Goal: Information Seeking & Learning: Learn about a topic

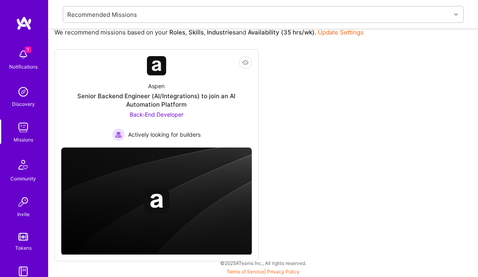
scroll to position [84, 0]
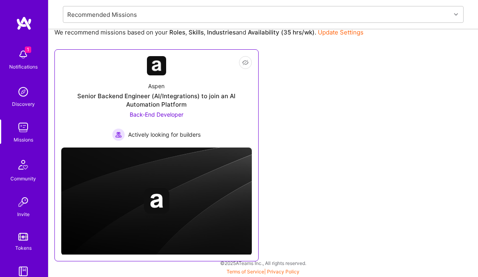
click at [165, 95] on div "Senior Backend Engineer (AI/Integrations) to join an AI Automation Platform" at bounding box center [156, 100] width 191 height 17
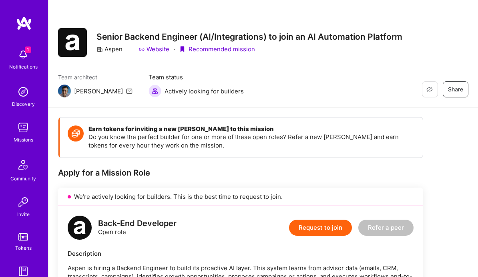
click at [23, 62] on img at bounding box center [23, 54] width 16 height 16
click at [24, 133] on img at bounding box center [23, 127] width 16 height 16
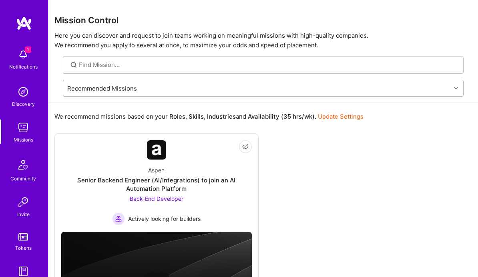
click at [153, 88] on div "Recommended Missions" at bounding box center [257, 88] width 388 height 16
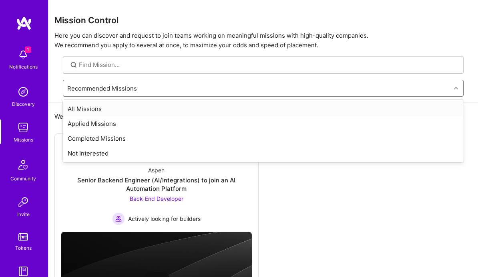
click at [147, 108] on div "All Missions" at bounding box center [263, 108] width 401 height 15
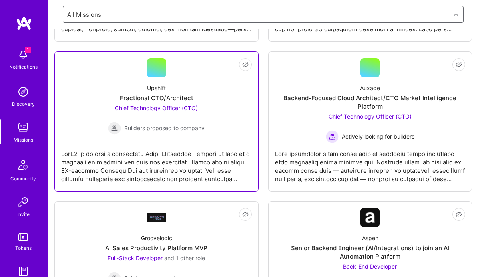
scroll to position [244, 0]
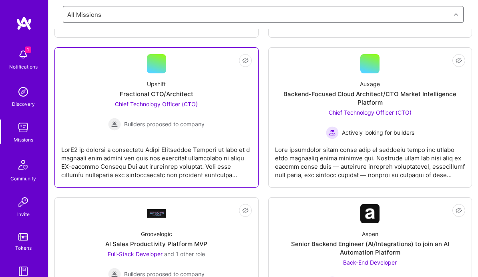
click at [163, 156] on div at bounding box center [156, 159] width 191 height 40
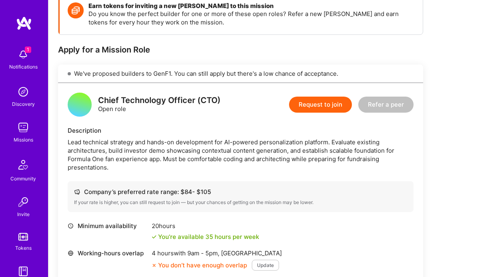
scroll to position [124, 0]
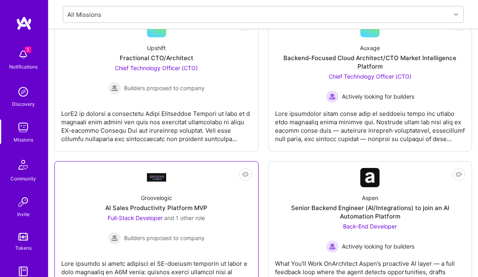
scroll to position [271, 0]
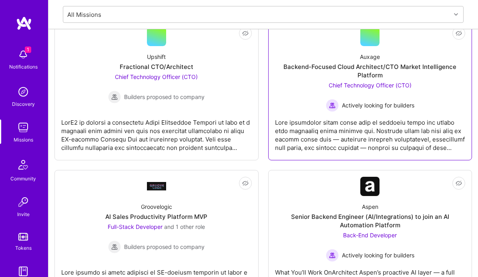
click at [369, 116] on div at bounding box center [370, 132] width 191 height 40
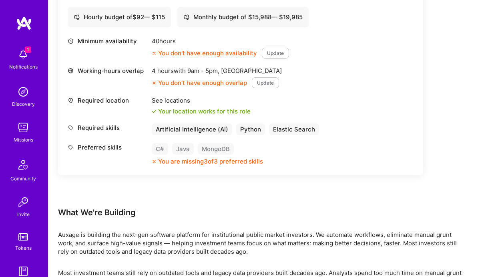
scroll to position [301, 0]
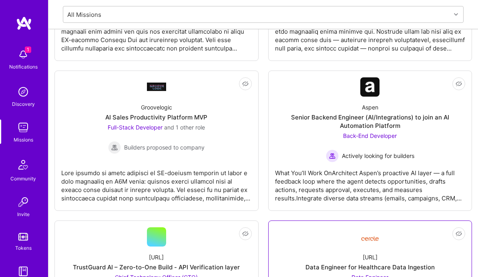
scroll to position [371, 0]
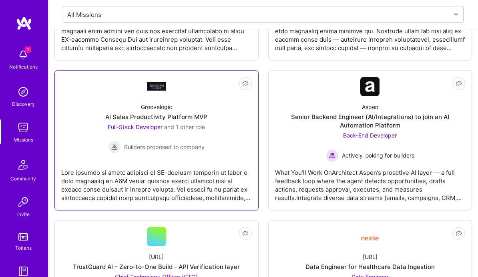
click at [150, 192] on div at bounding box center [156, 182] width 191 height 40
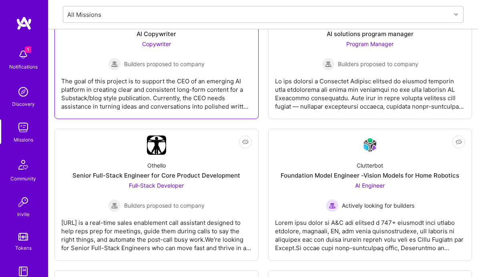
scroll to position [1383, 0]
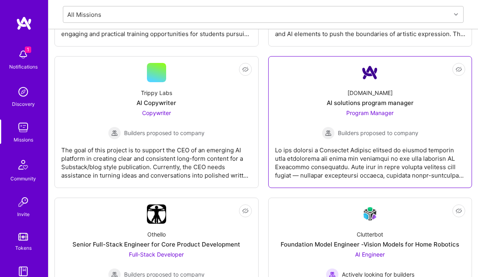
click at [364, 124] on div "Program Manager Builders proposed to company" at bounding box center [370, 124] width 97 height 31
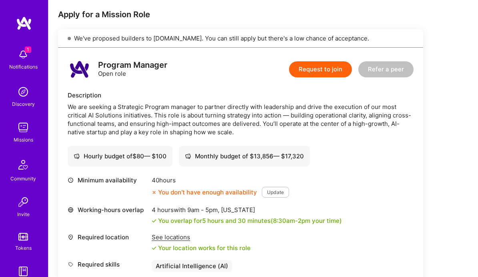
scroll to position [157, 0]
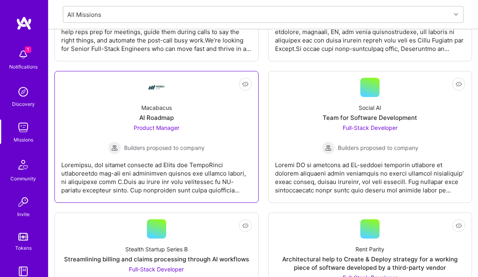
scroll to position [1664, 0]
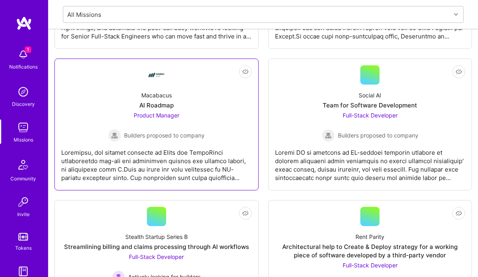
click at [153, 167] on div at bounding box center [156, 162] width 191 height 40
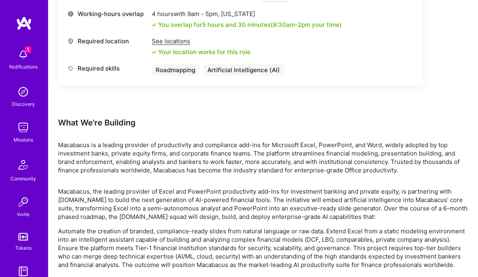
scroll to position [368, 0]
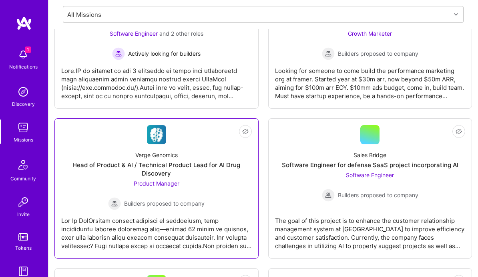
scroll to position [2143, 0]
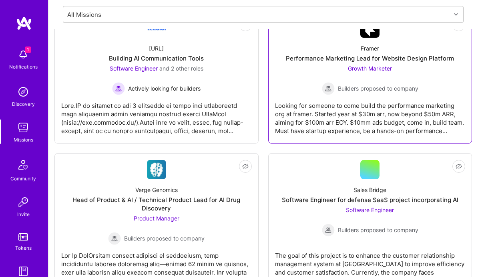
click at [313, 119] on div "Looking for someone to come build the performance marketing org at framer. Star…" at bounding box center [370, 115] width 191 height 40
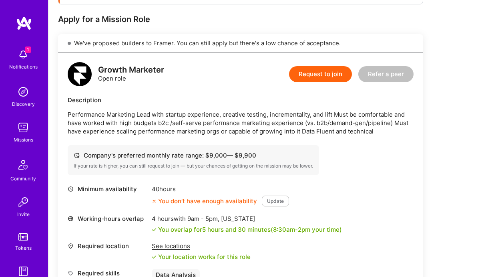
scroll to position [157, 0]
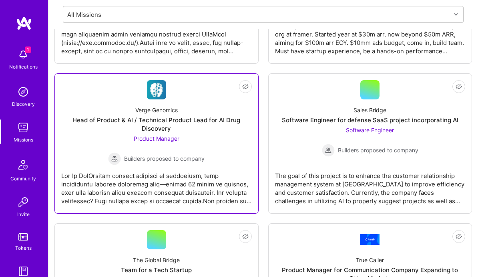
scroll to position [0, 0]
click at [198, 183] on div at bounding box center [156, 185] width 191 height 40
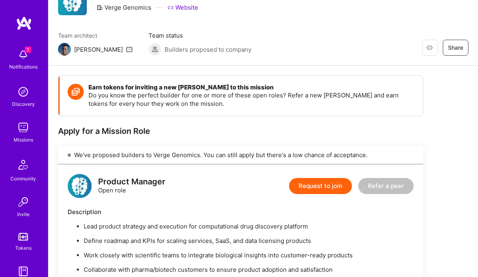
scroll to position [23, 0]
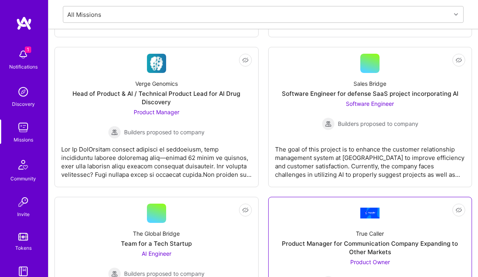
scroll to position [2249, 0]
